Goal: Find specific page/section: Find specific page/section

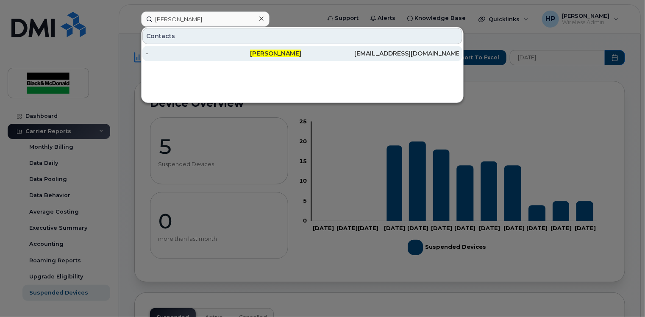
type input "harsh patel"
click at [248, 46] on div "-" at bounding box center [198, 53] width 104 height 15
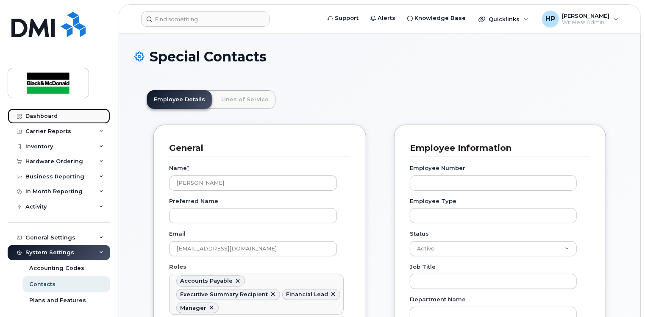
click at [54, 112] on link "Dashboard" at bounding box center [59, 116] width 103 height 15
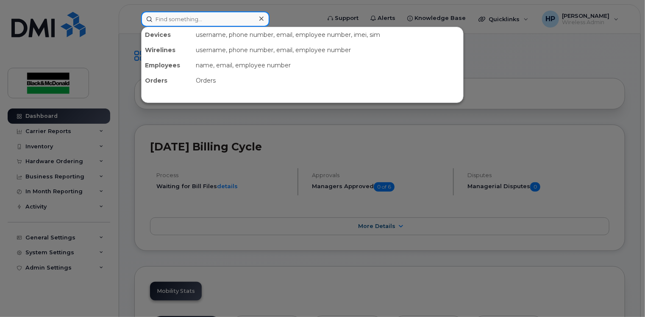
click at [176, 17] on input at bounding box center [205, 18] width 128 height 15
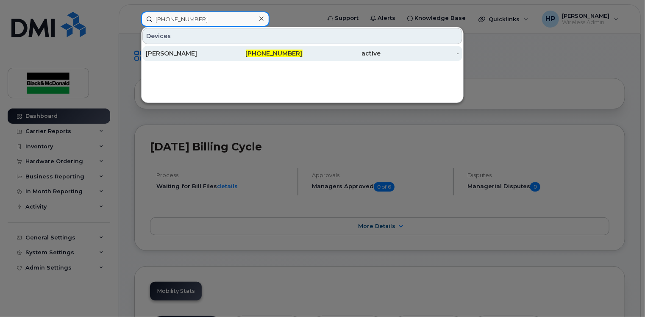
type input "416-570-0810"
click at [207, 46] on div "Jamie Davidson" at bounding box center [185, 53] width 78 height 15
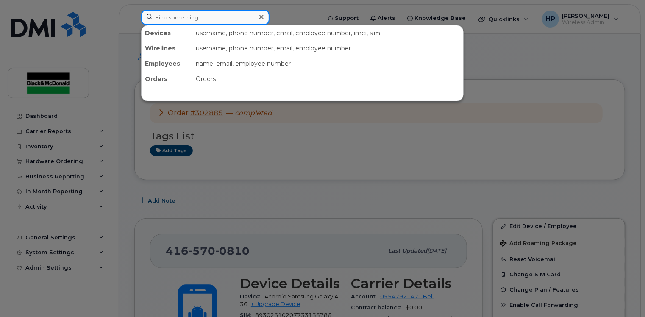
click at [172, 19] on input at bounding box center [205, 17] width 128 height 15
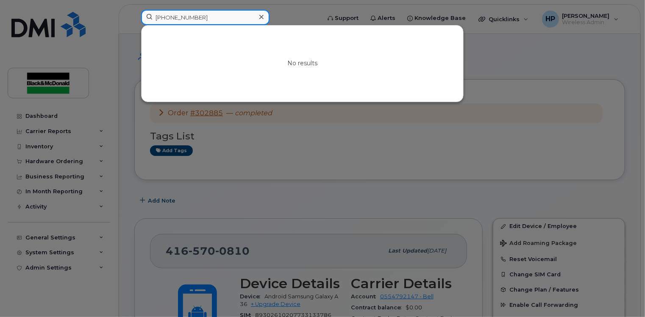
type input "416-606-2401"
drag, startPoint x: 211, startPoint y: 23, endPoint x: 124, endPoint y: 19, distance: 87.0
click at [134, 19] on div "416-606-2401 No results" at bounding box center [227, 19] width 187 height 19
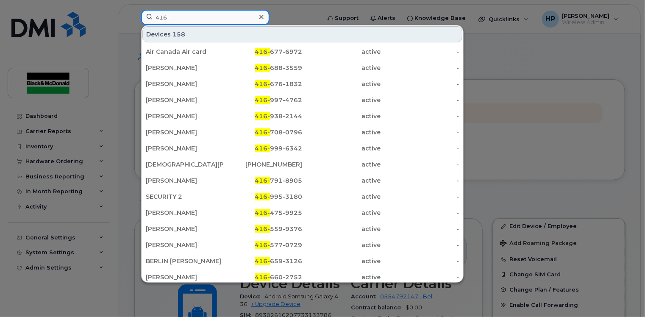
type input "[PHONE_NUMBER]"
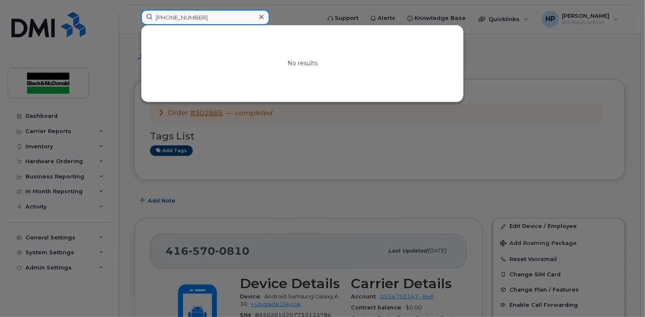
drag, startPoint x: 200, startPoint y: 19, endPoint x: 106, endPoint y: 19, distance: 93.7
click at [134, 19] on div "416-606-2401 No results" at bounding box center [227, 19] width 187 height 19
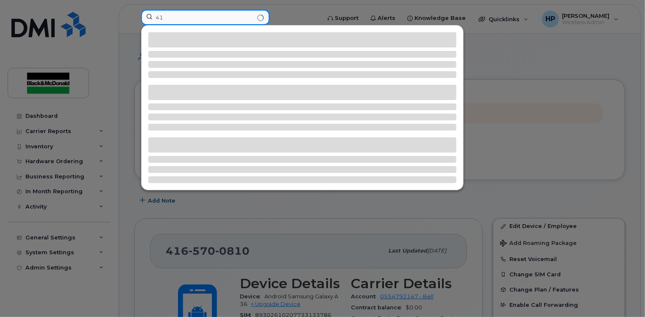
type input "4"
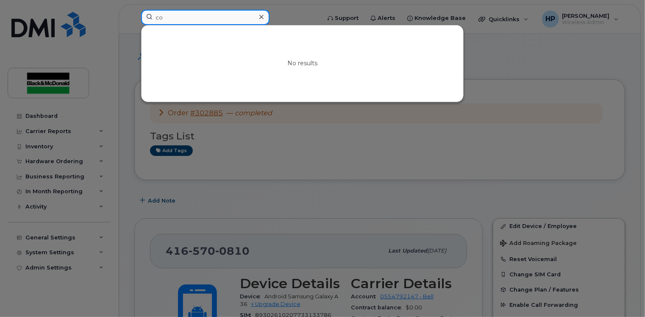
type input "c"
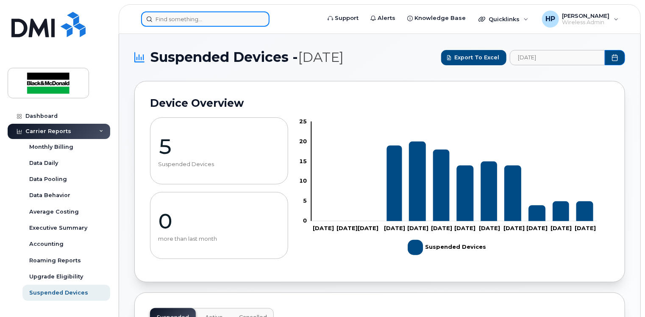
click at [154, 22] on input at bounding box center [205, 18] width 128 height 15
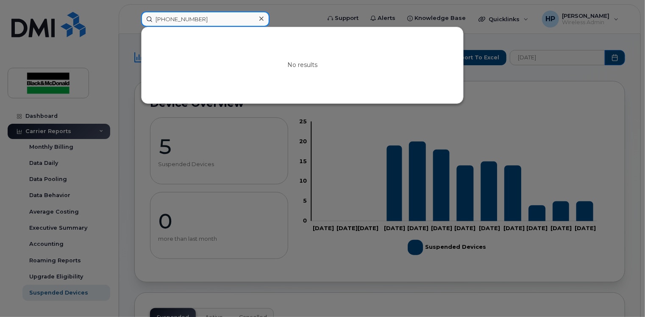
type input "[PHONE_NUMBER]"
